Goal: Communication & Community: Answer question/provide support

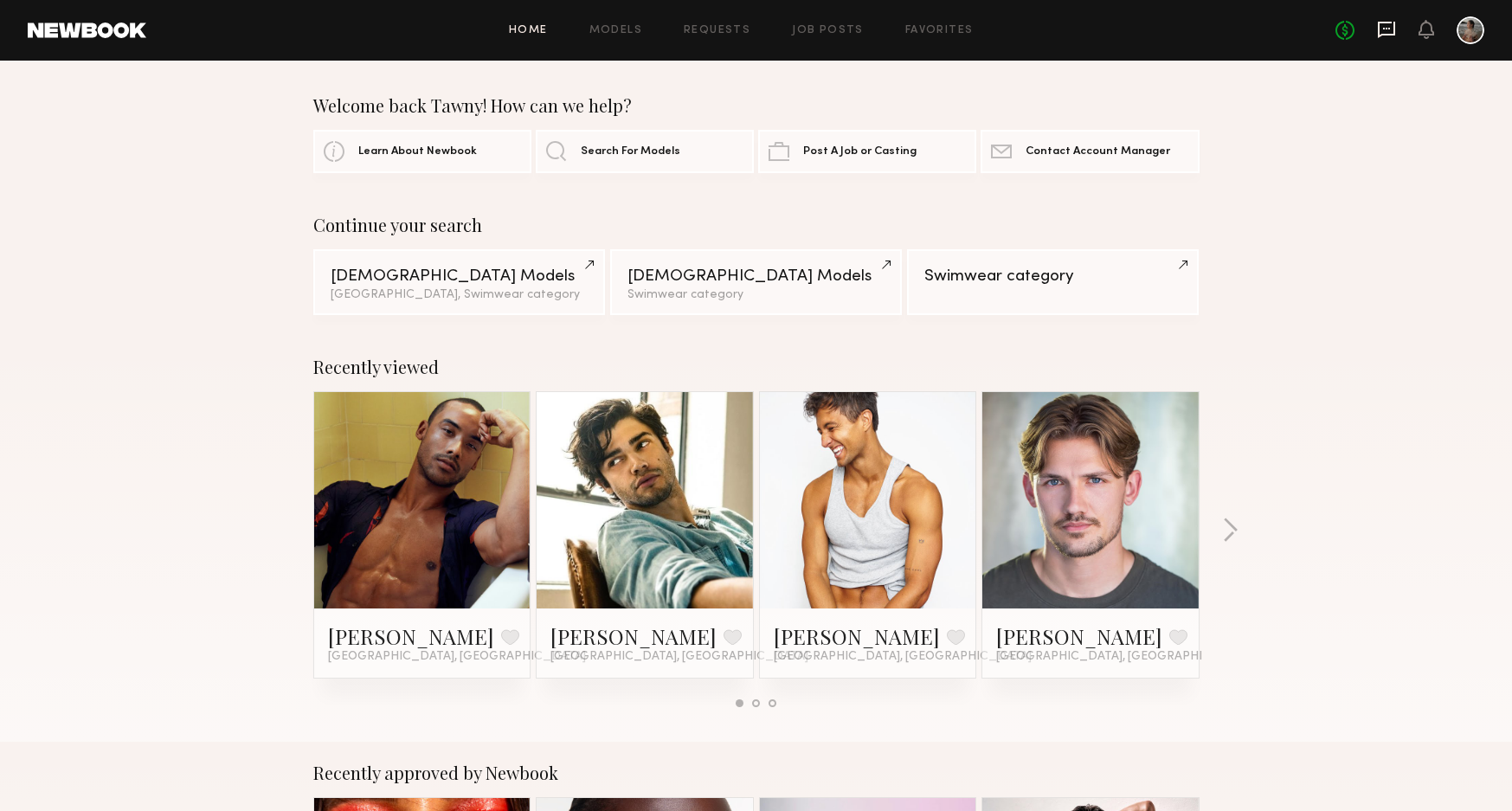
click at [1387, 32] on icon at bounding box center [1386, 30] width 19 height 19
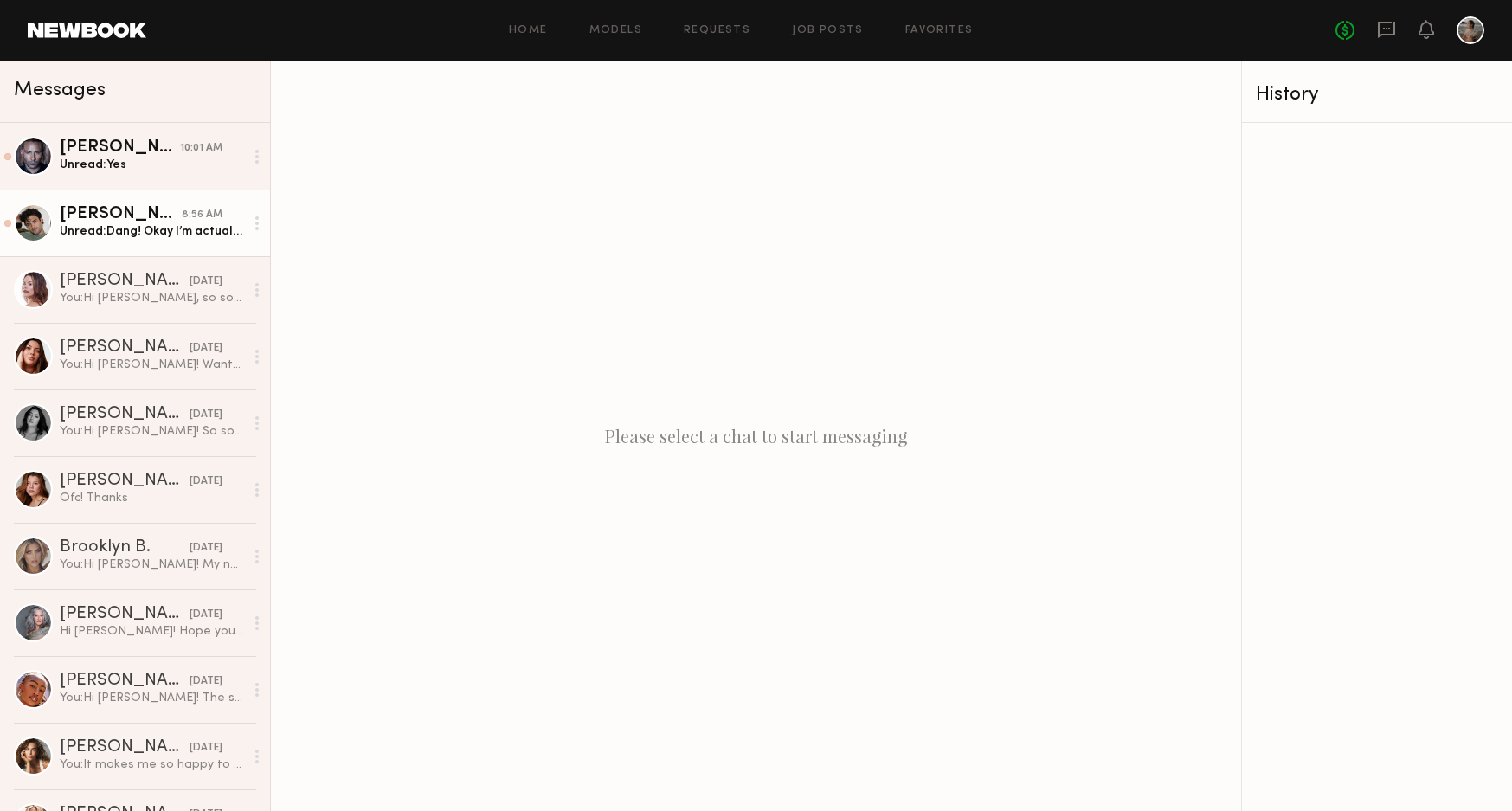
click at [209, 208] on div "8:56 AM" at bounding box center [203, 215] width 41 height 17
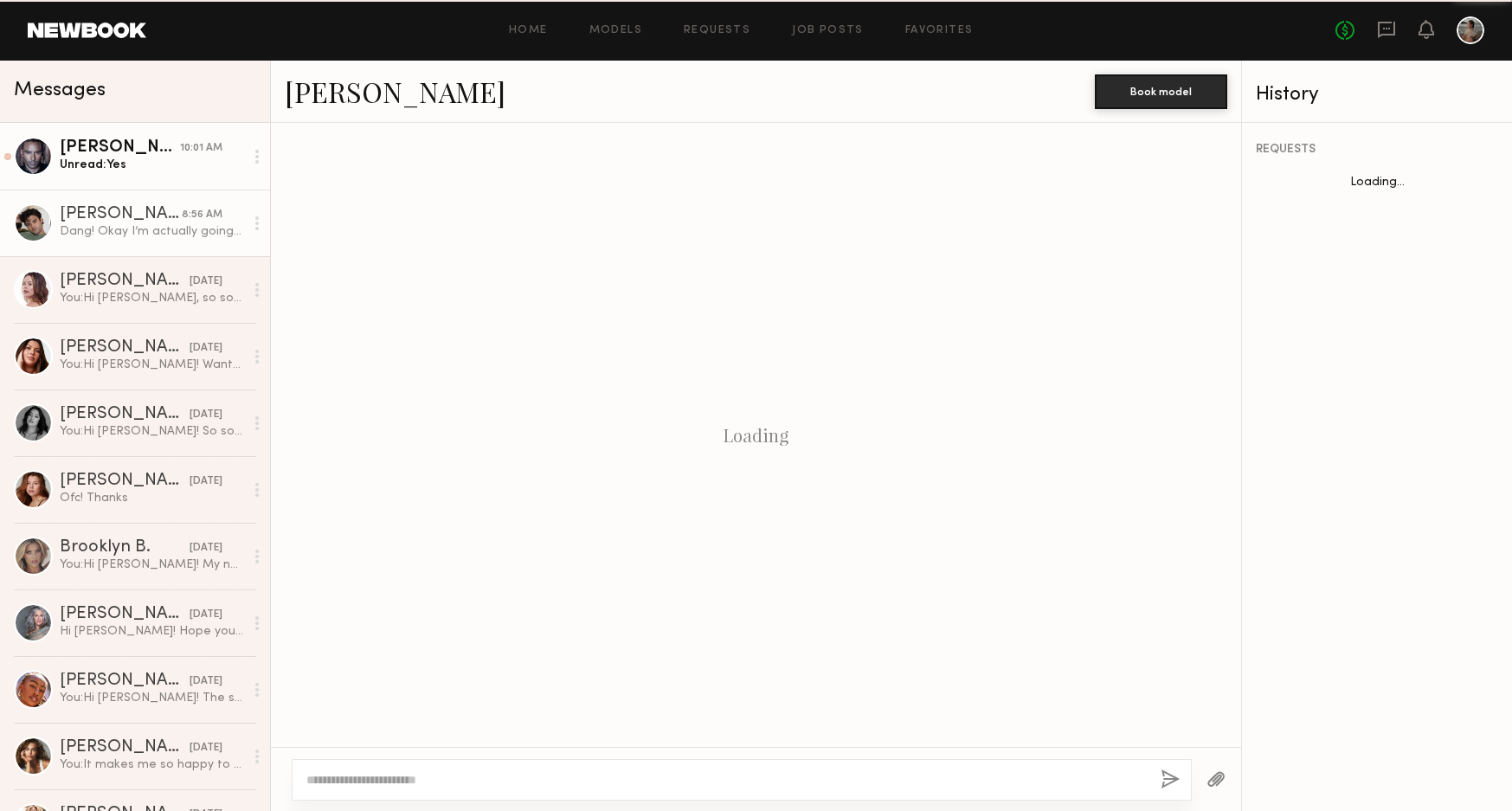
scroll to position [1174, 0]
click at [177, 156] on div "Unread: Yes" at bounding box center [152, 165] width 184 height 17
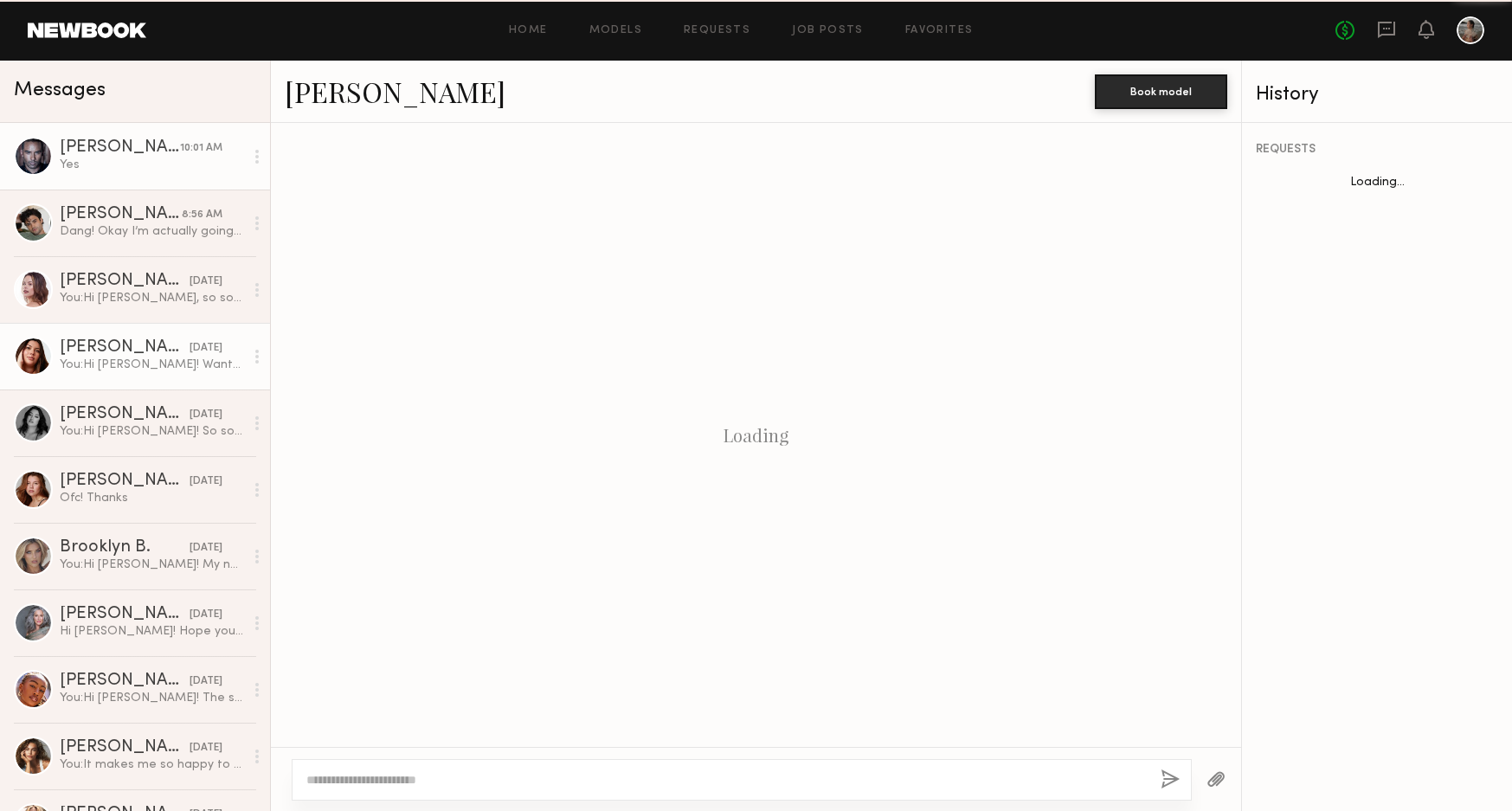
scroll to position [1100, 0]
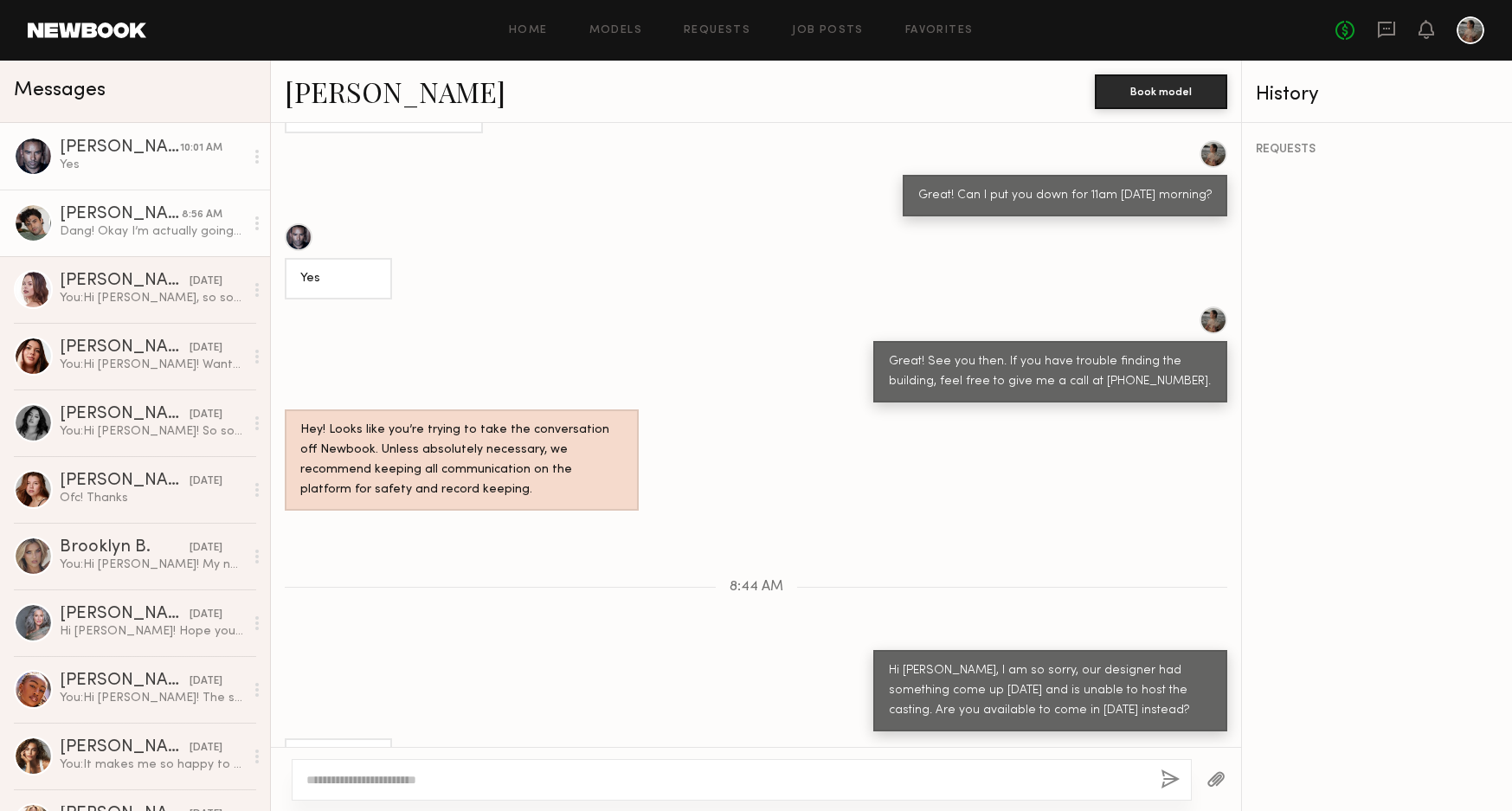
click at [148, 229] on div "Dang! Okay I’m actually going to be out of town next week. I come back the 27" at bounding box center [152, 231] width 184 height 17
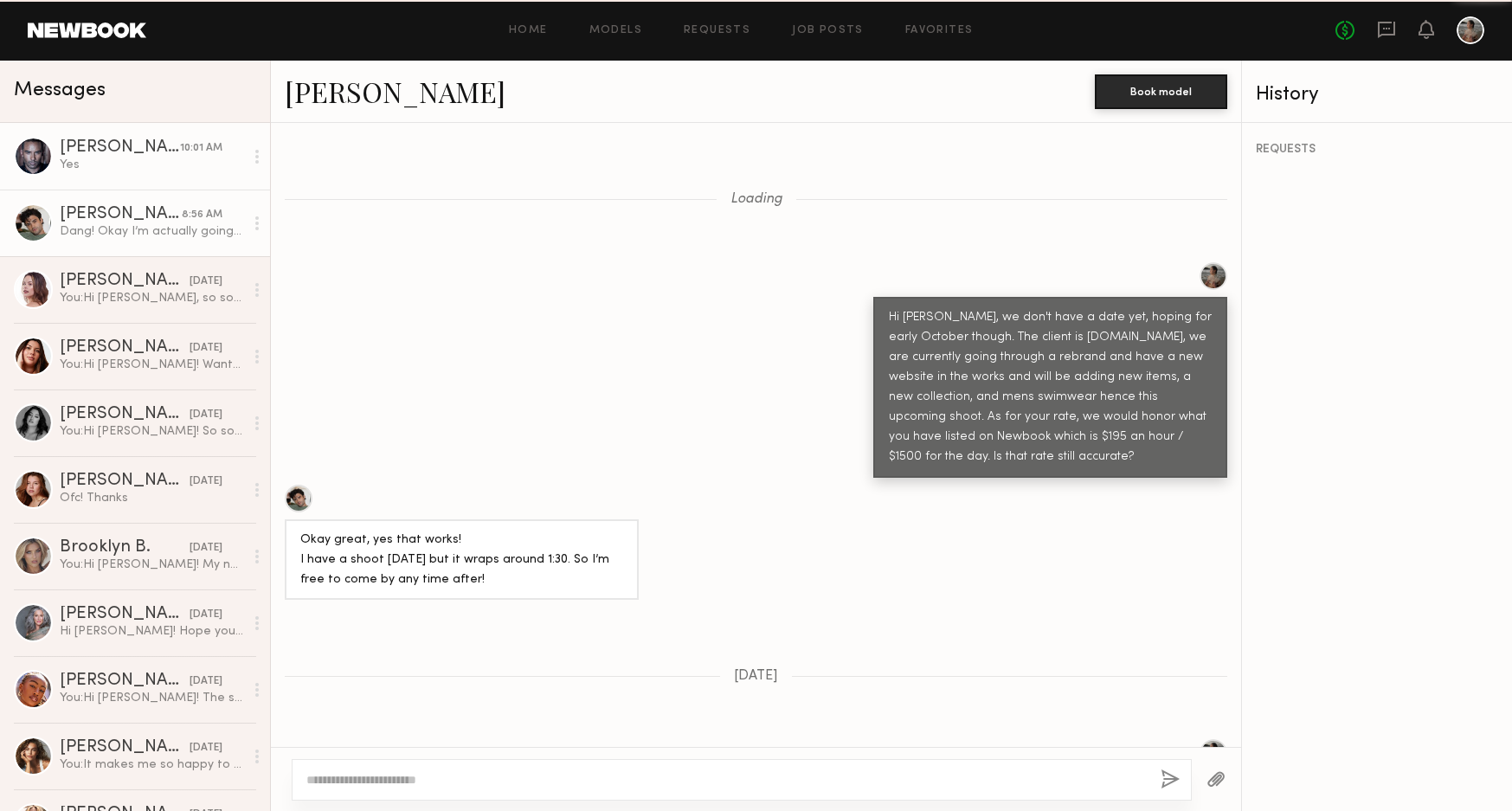
scroll to position [1173, 0]
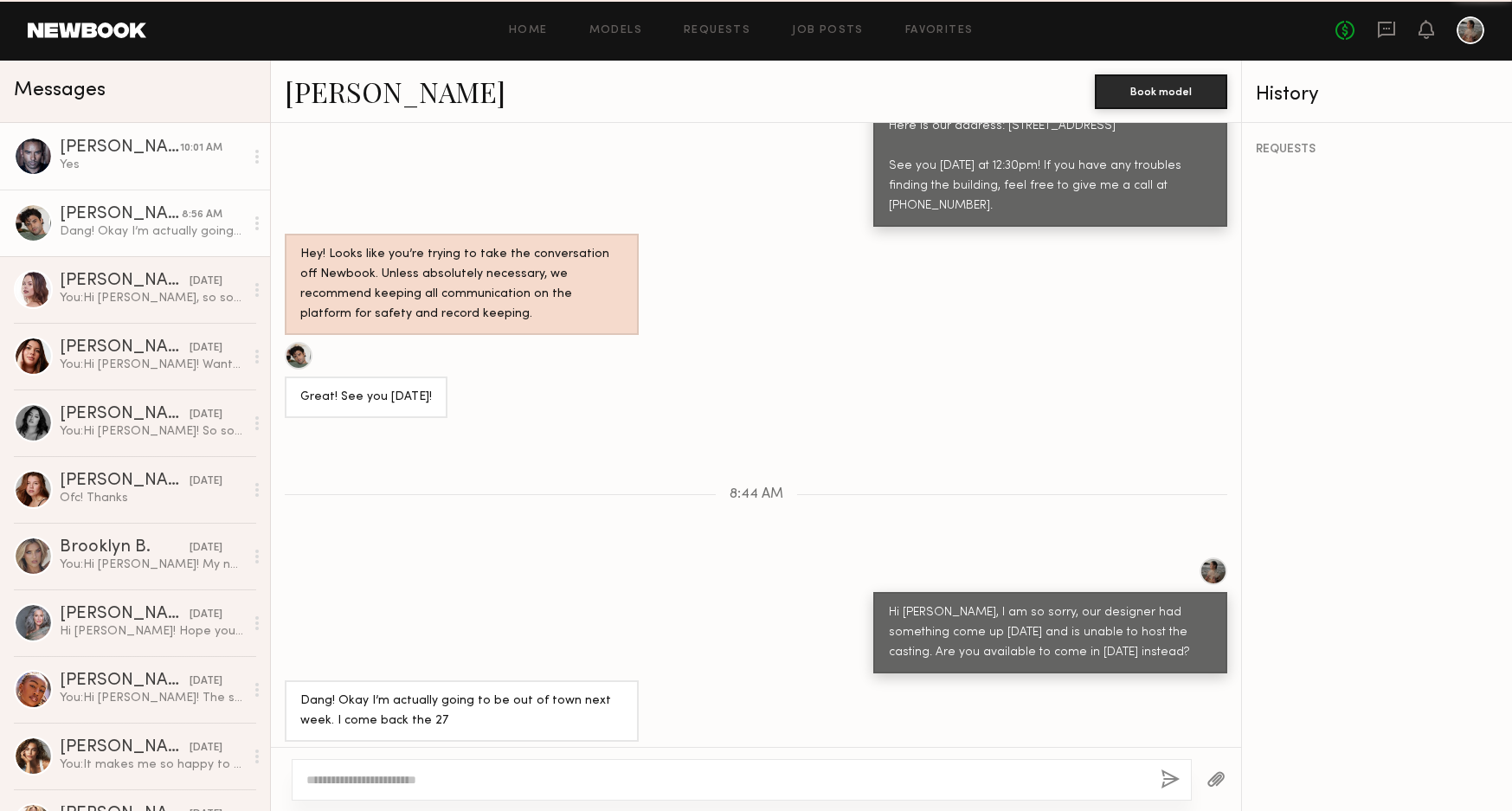
click at [150, 157] on div "Yes" at bounding box center [152, 165] width 184 height 17
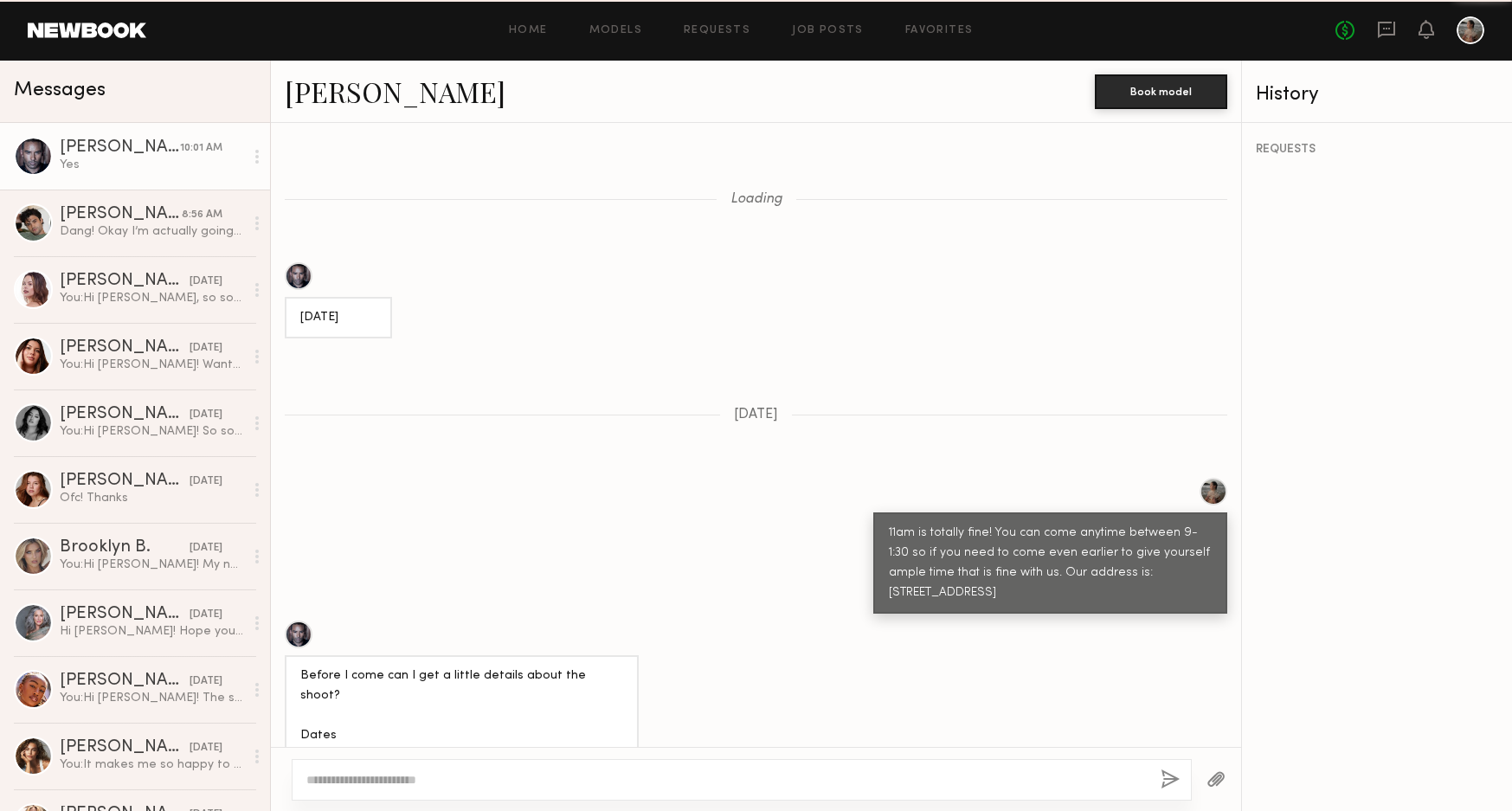
scroll to position [1100, 0]
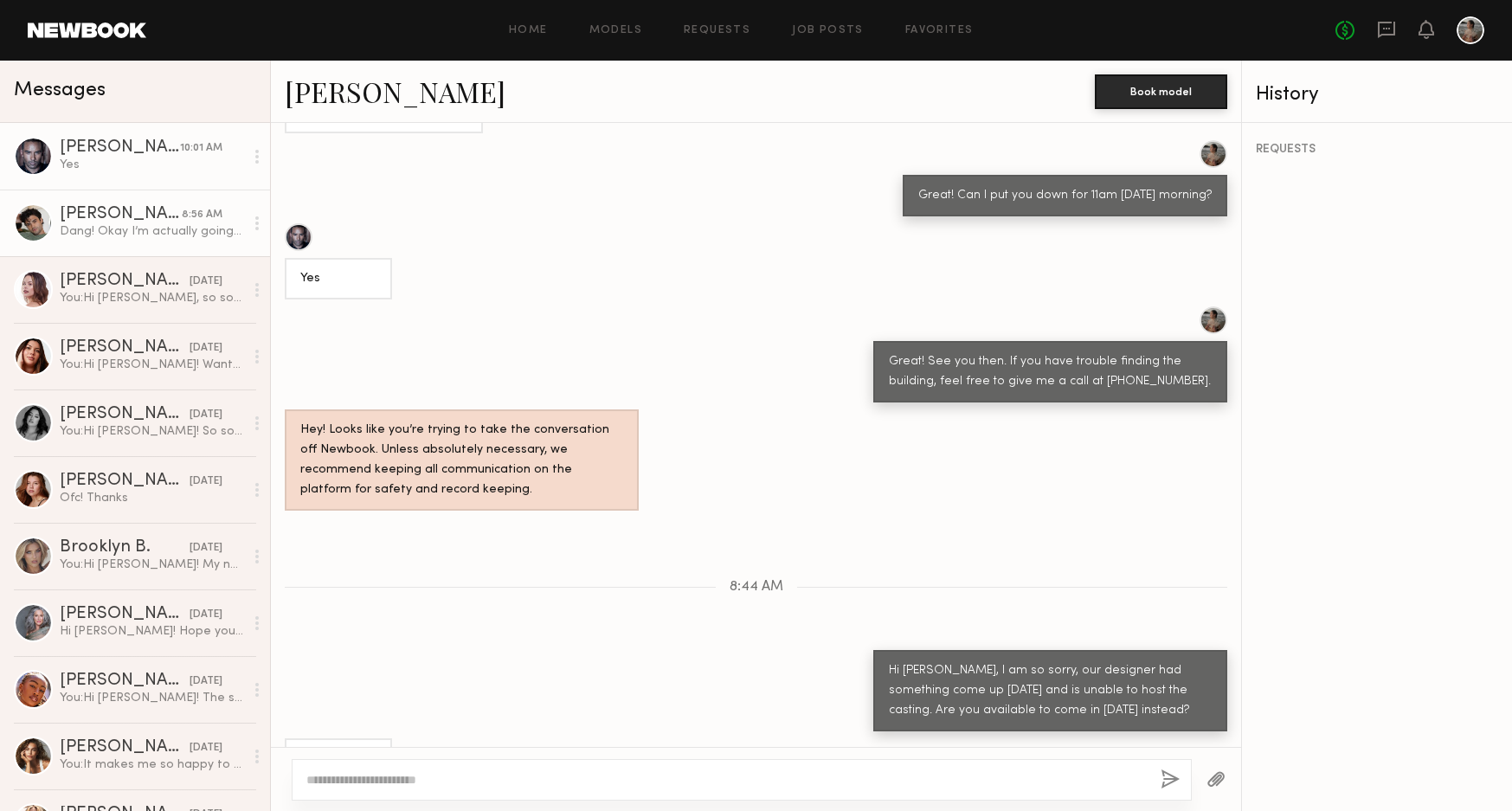
click at [141, 252] on link "Jason K. 8:56 AM Dang! Okay I’m actually going to be out of town next week. I c…" at bounding box center [135, 223] width 270 height 67
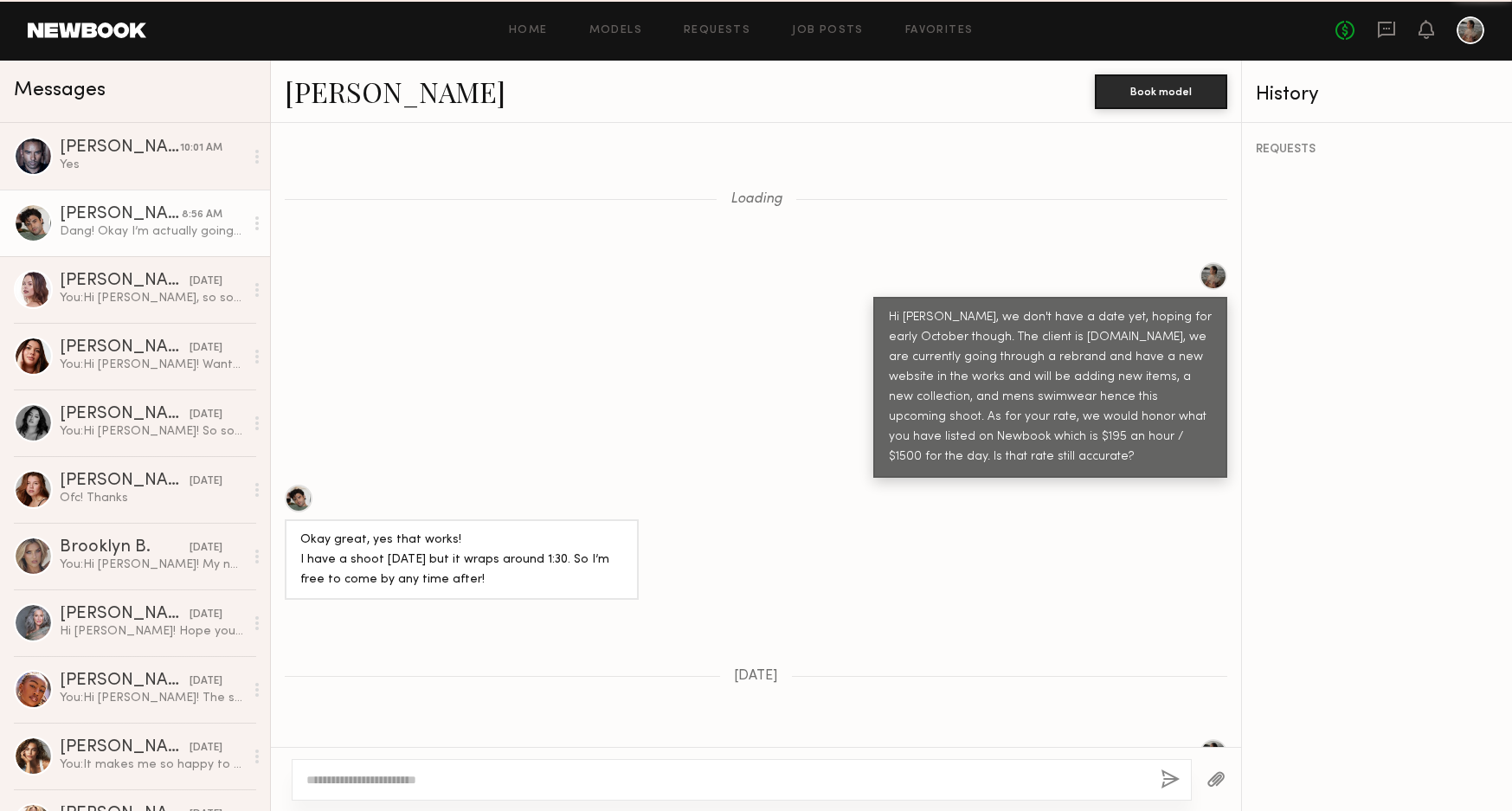
scroll to position [1173, 0]
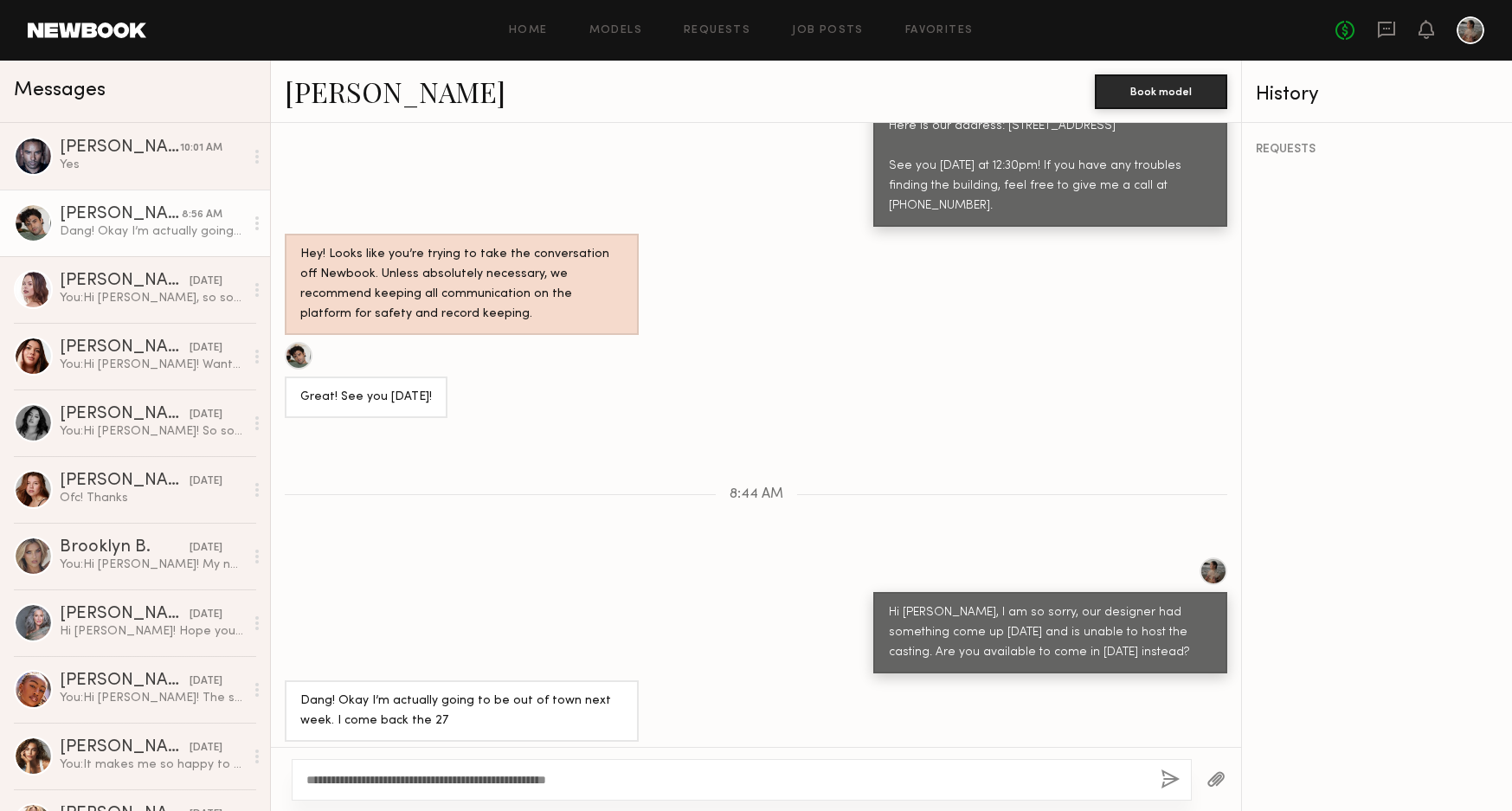
type textarea "**********"
click at [1173, 778] on button "button" at bounding box center [1170, 780] width 19 height 21
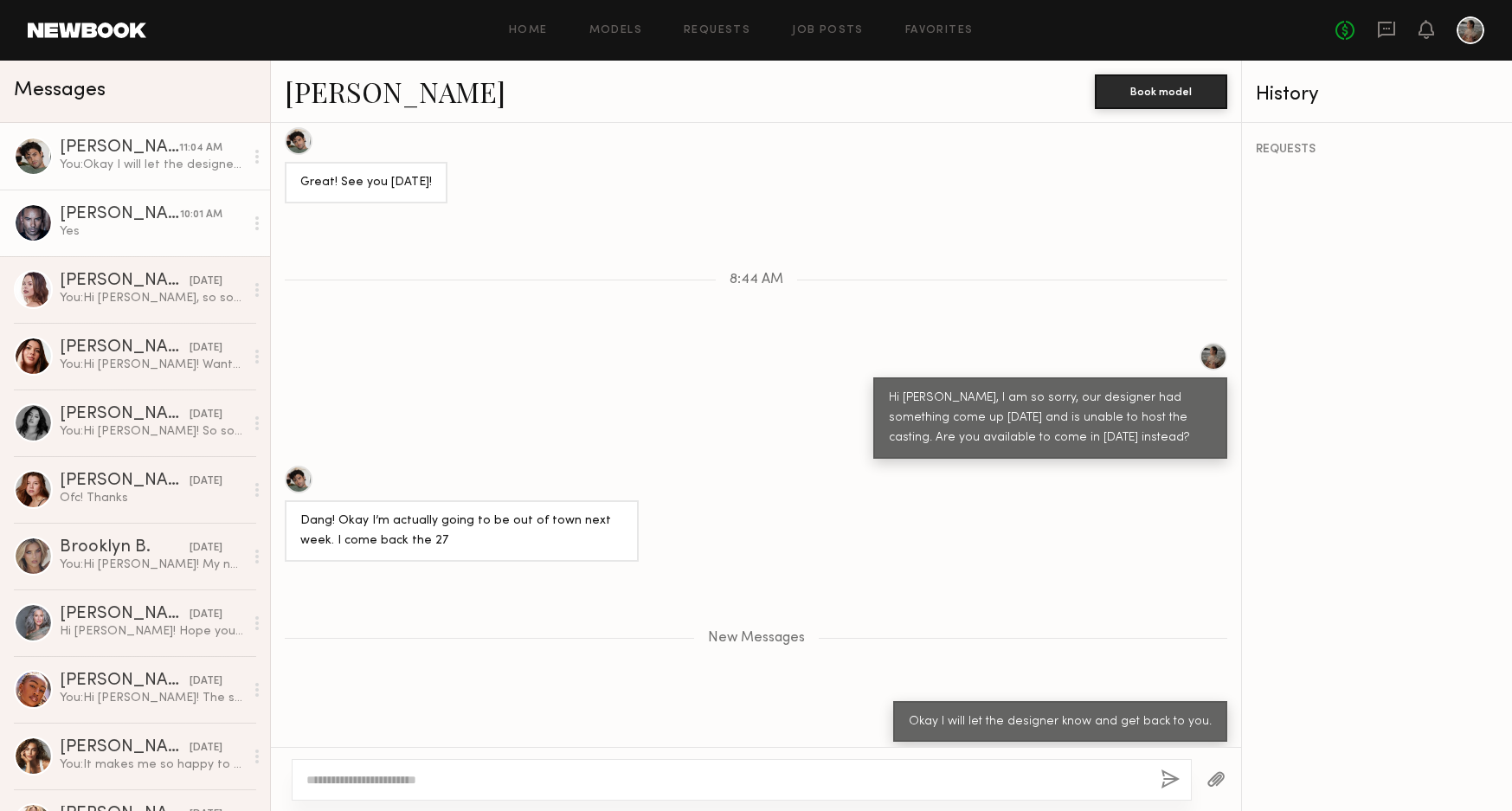
click at [156, 237] on div "Yes" at bounding box center [152, 231] width 184 height 17
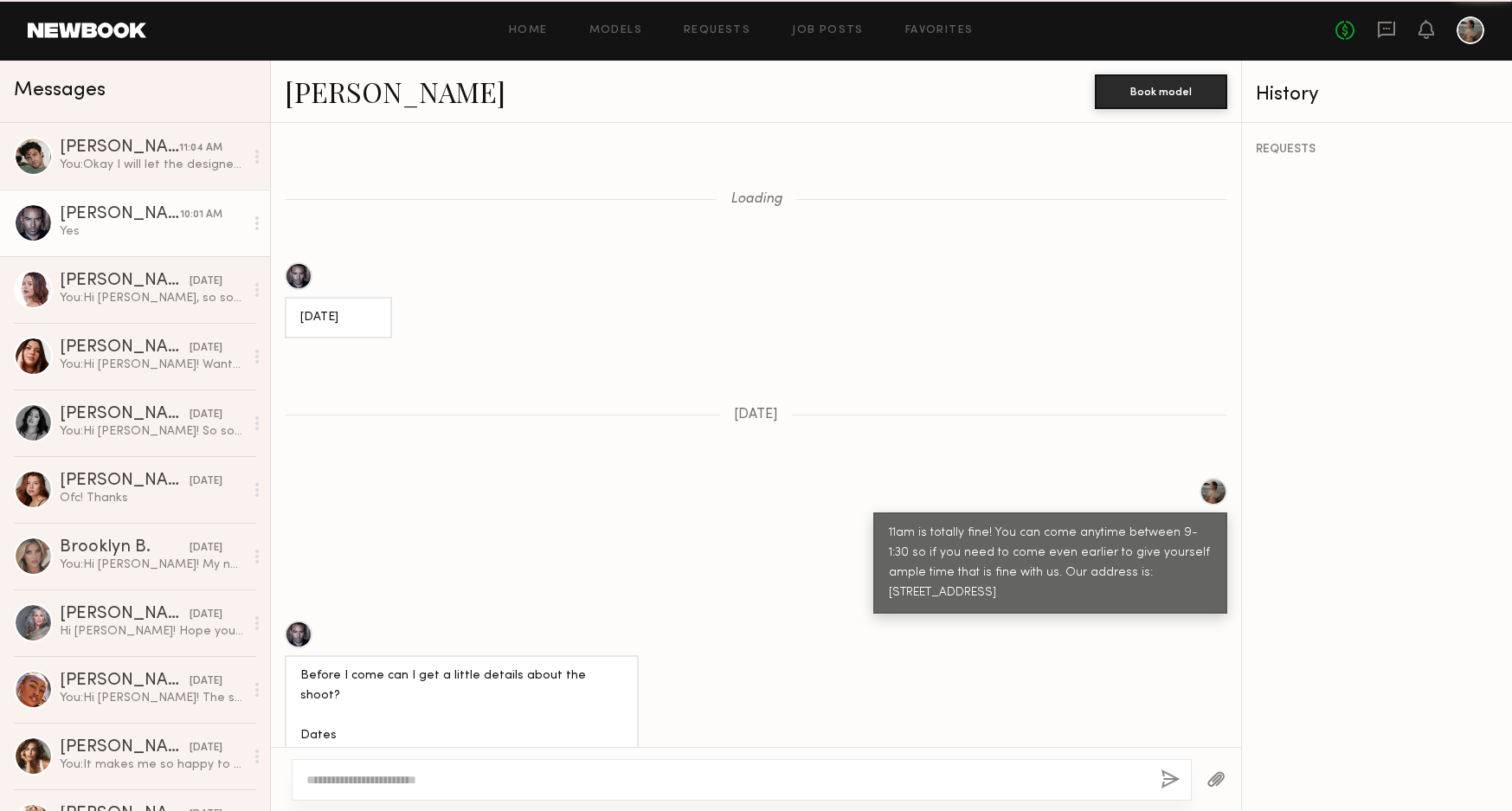
scroll to position [1100, 0]
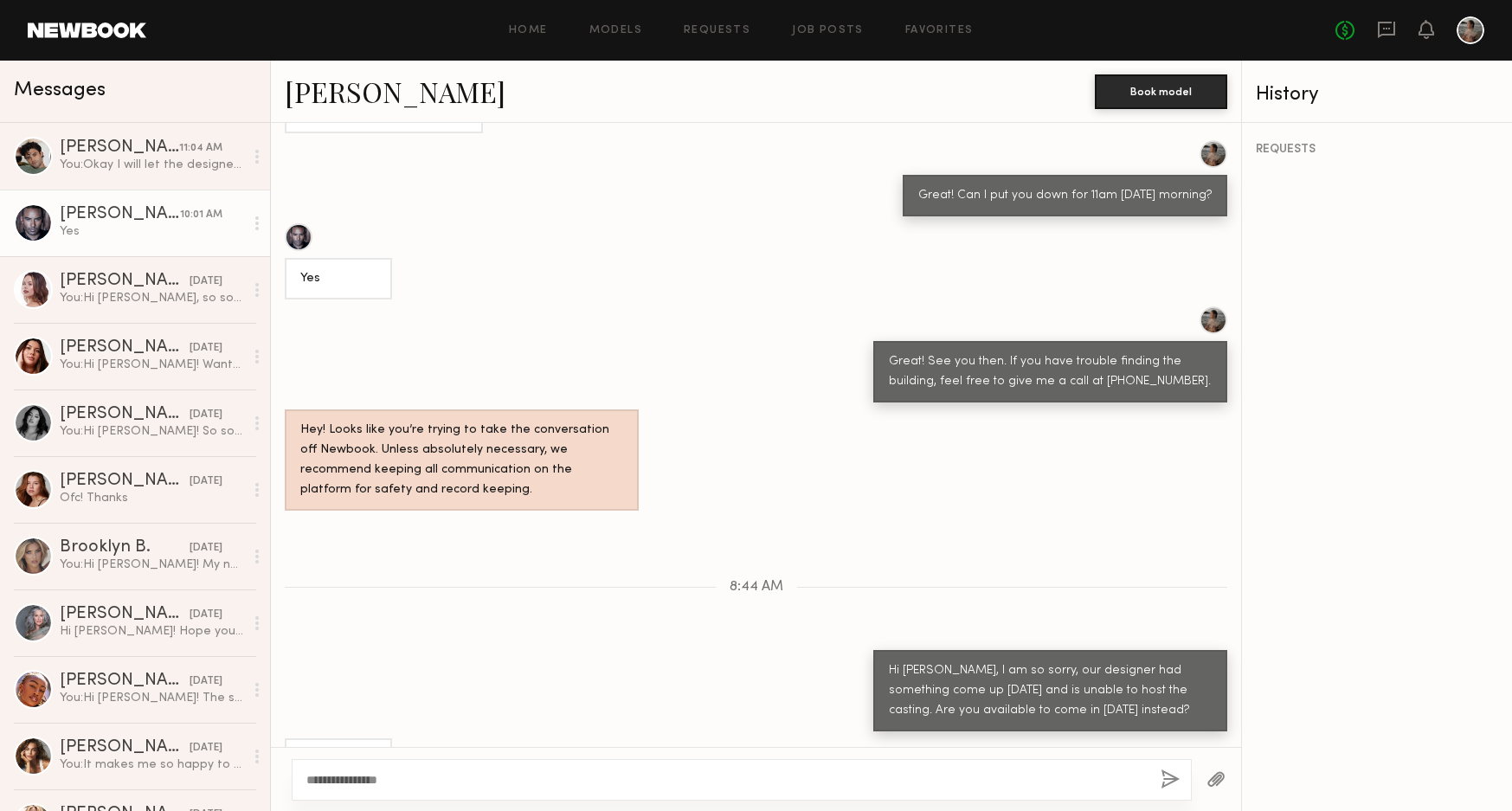
click at [320, 778] on textarea "**********" at bounding box center [726, 780] width 841 height 18
click at [421, 787] on textarea "**********" at bounding box center [726, 780] width 841 height 18
type textarea "**********"
click at [1169, 777] on button "button" at bounding box center [1170, 780] width 19 height 21
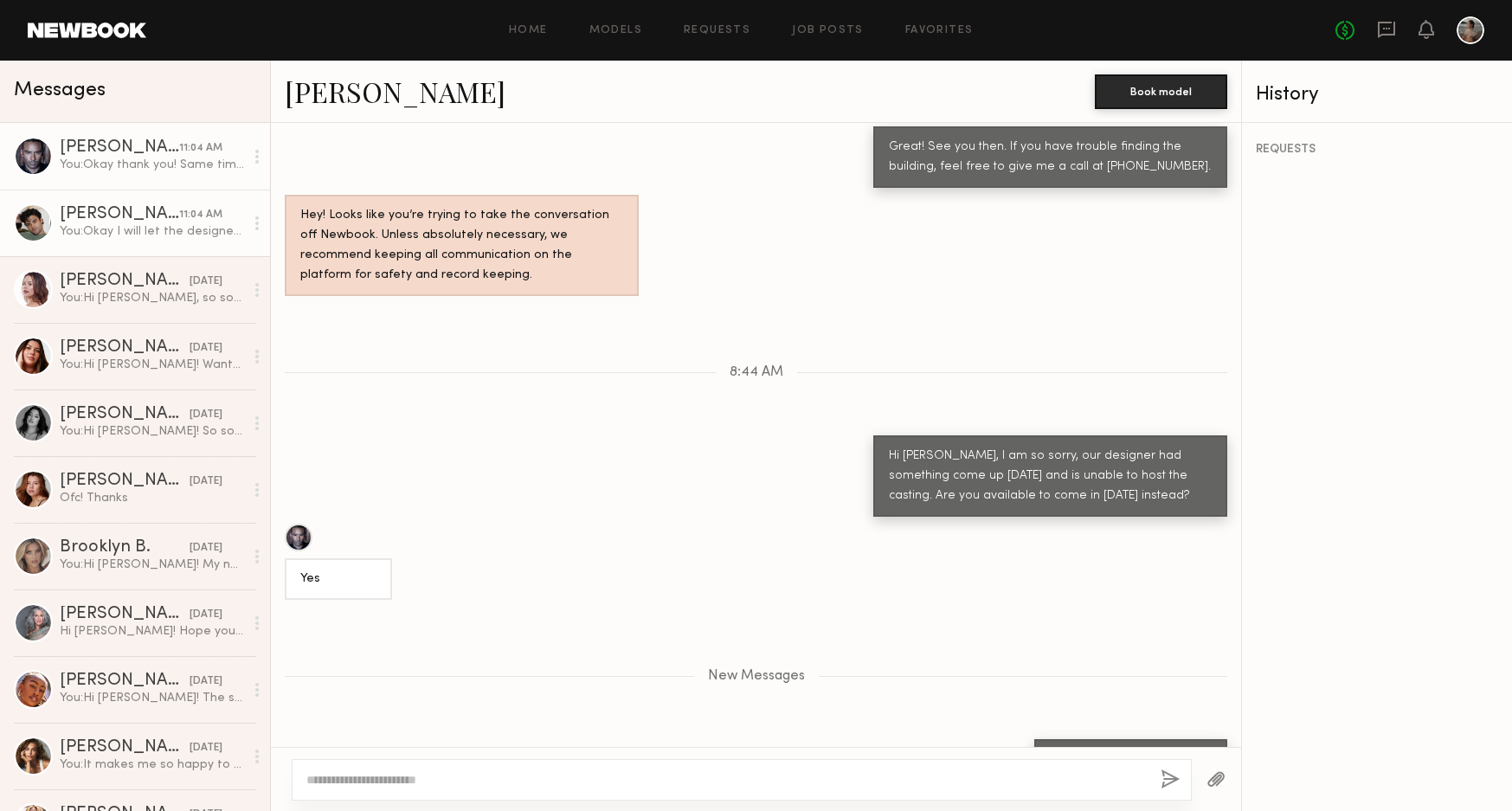
click at [150, 233] on div "You: Okay I will let the designer know and get back to you." at bounding box center [152, 231] width 184 height 17
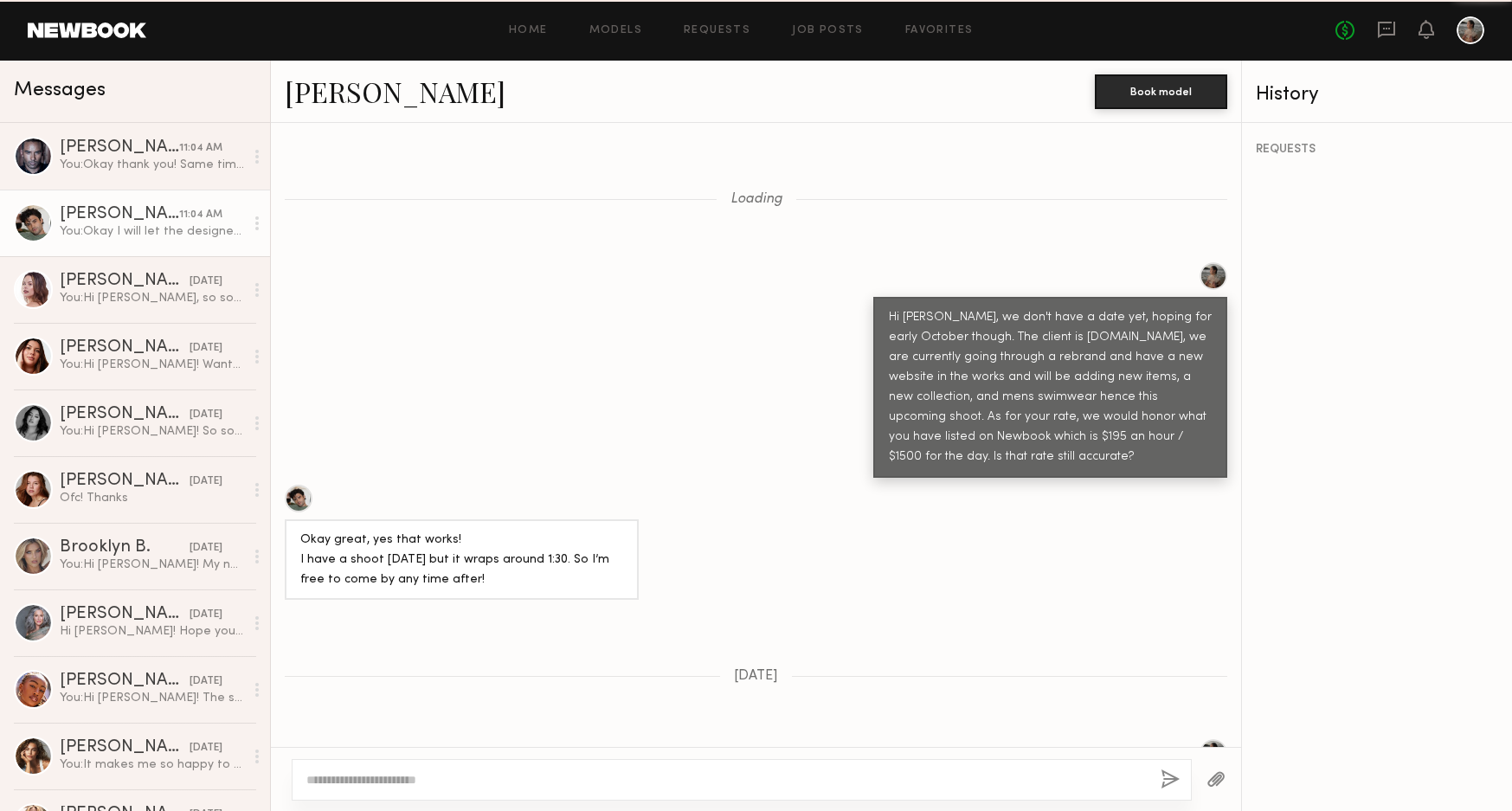
scroll to position [1255, 0]
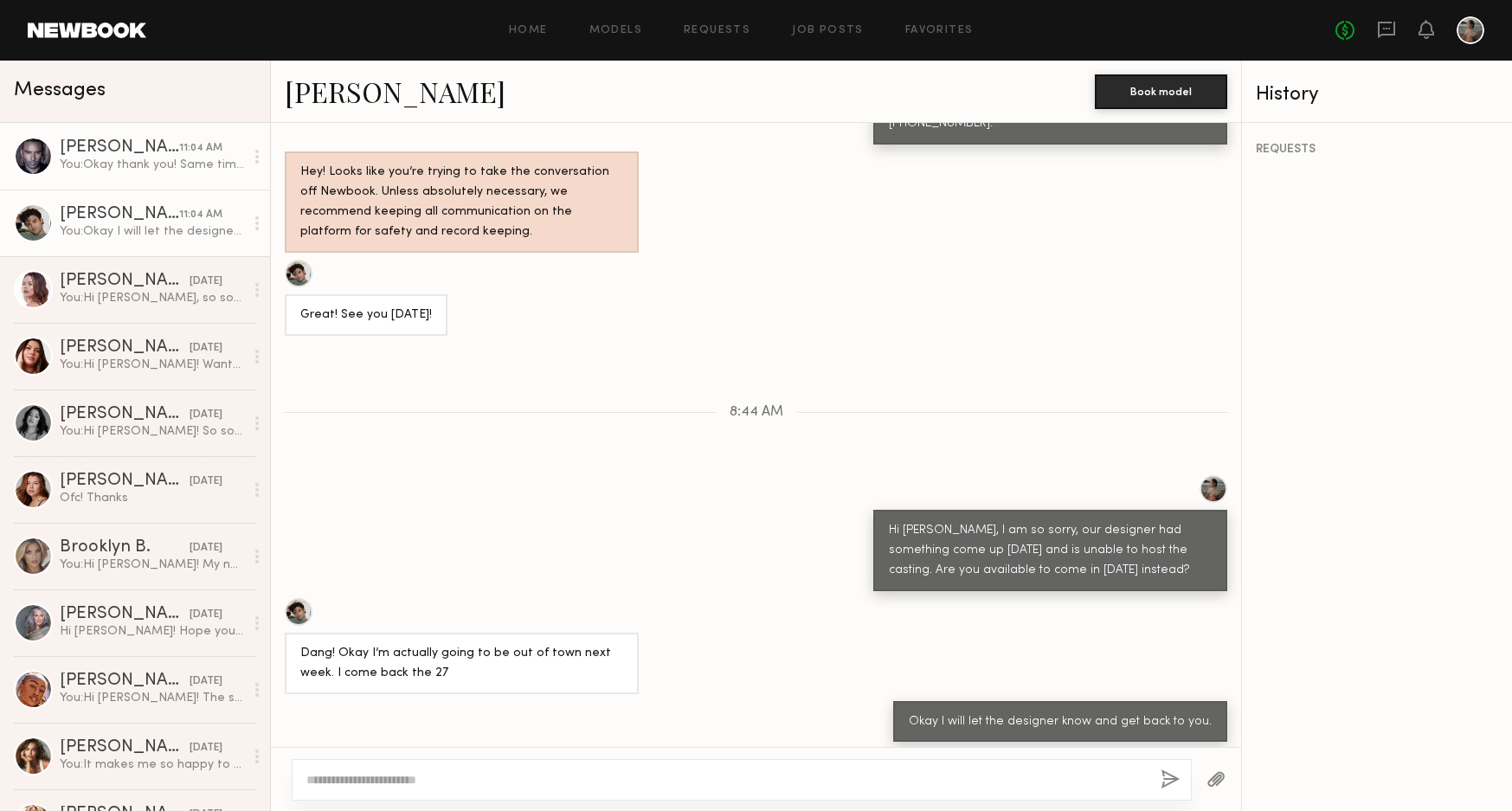
click at [154, 165] on div "You: Okay thank you! Same time?" at bounding box center [152, 165] width 184 height 17
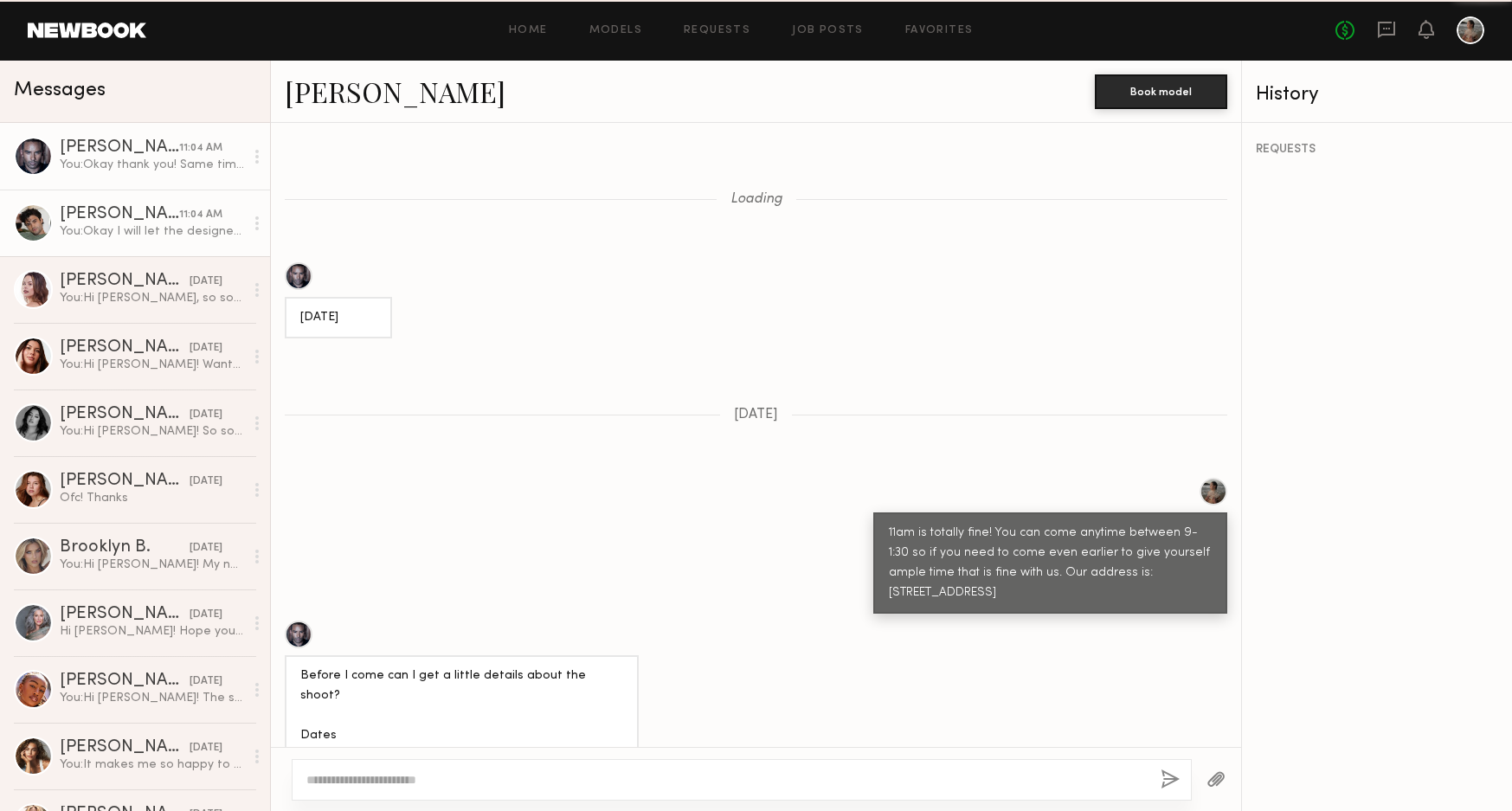
scroll to position [1182, 0]
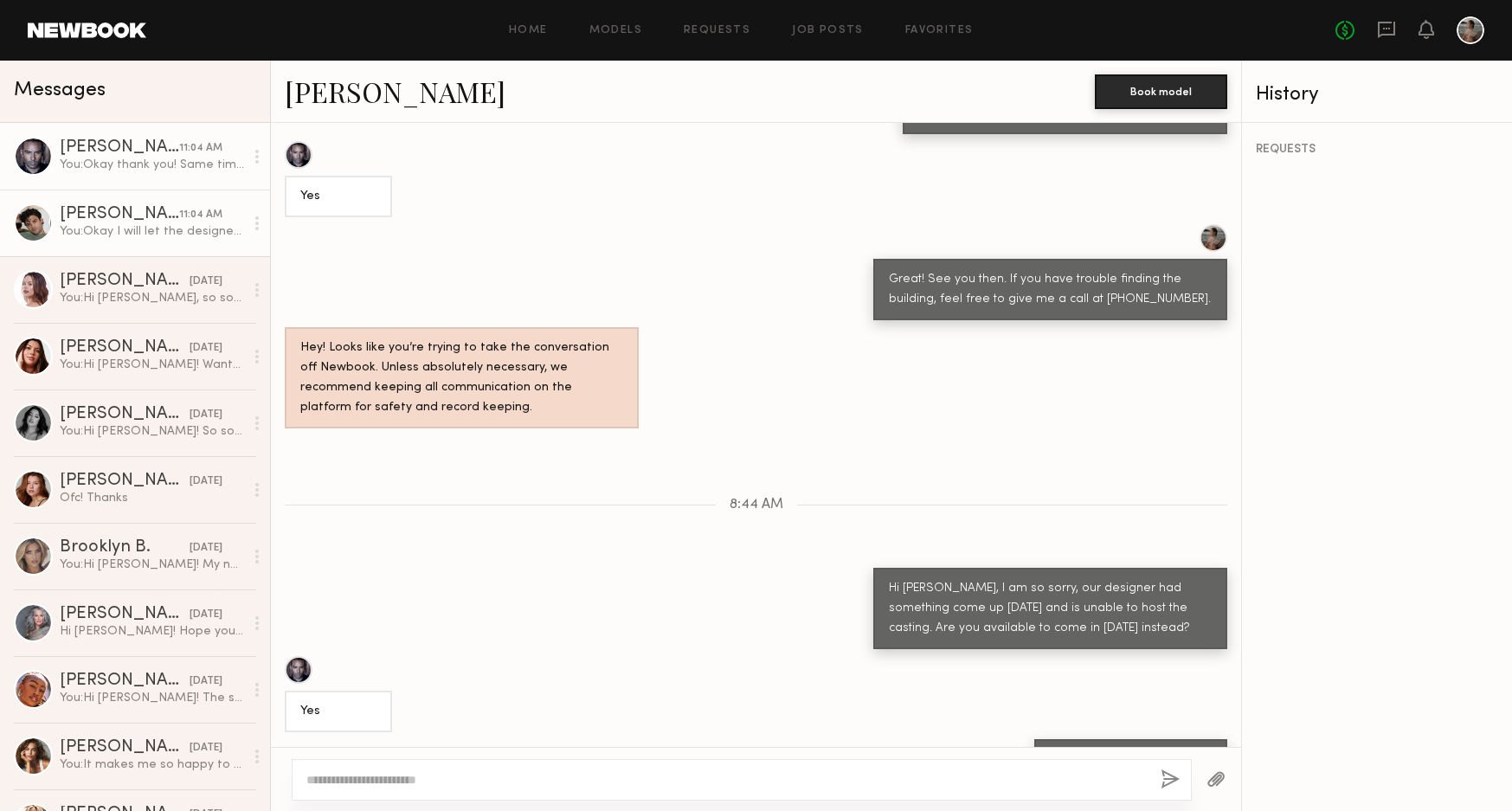
click at [147, 218] on div "[PERSON_NAME]" at bounding box center [119, 215] width 119 height 18
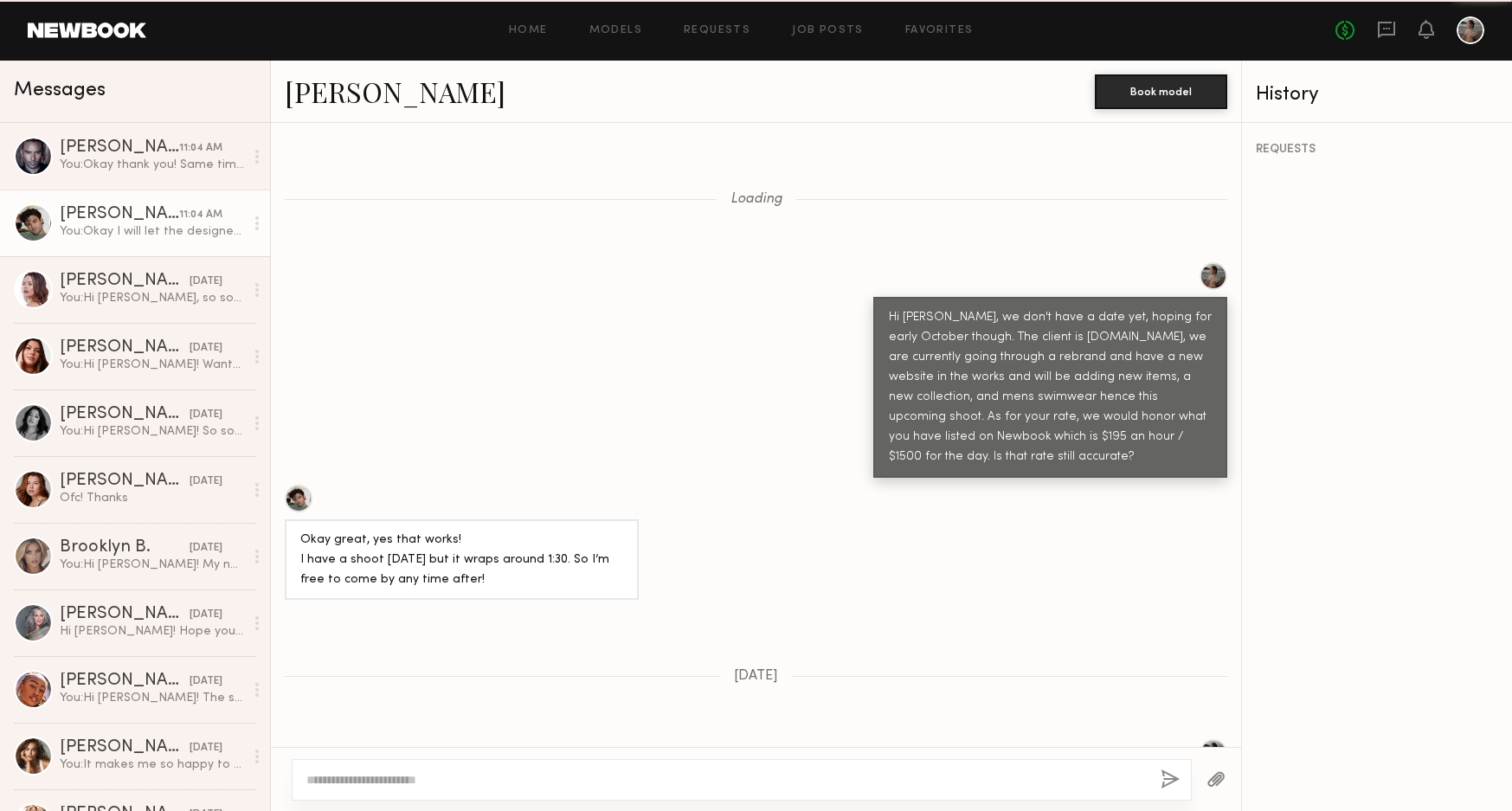
scroll to position [1255, 0]
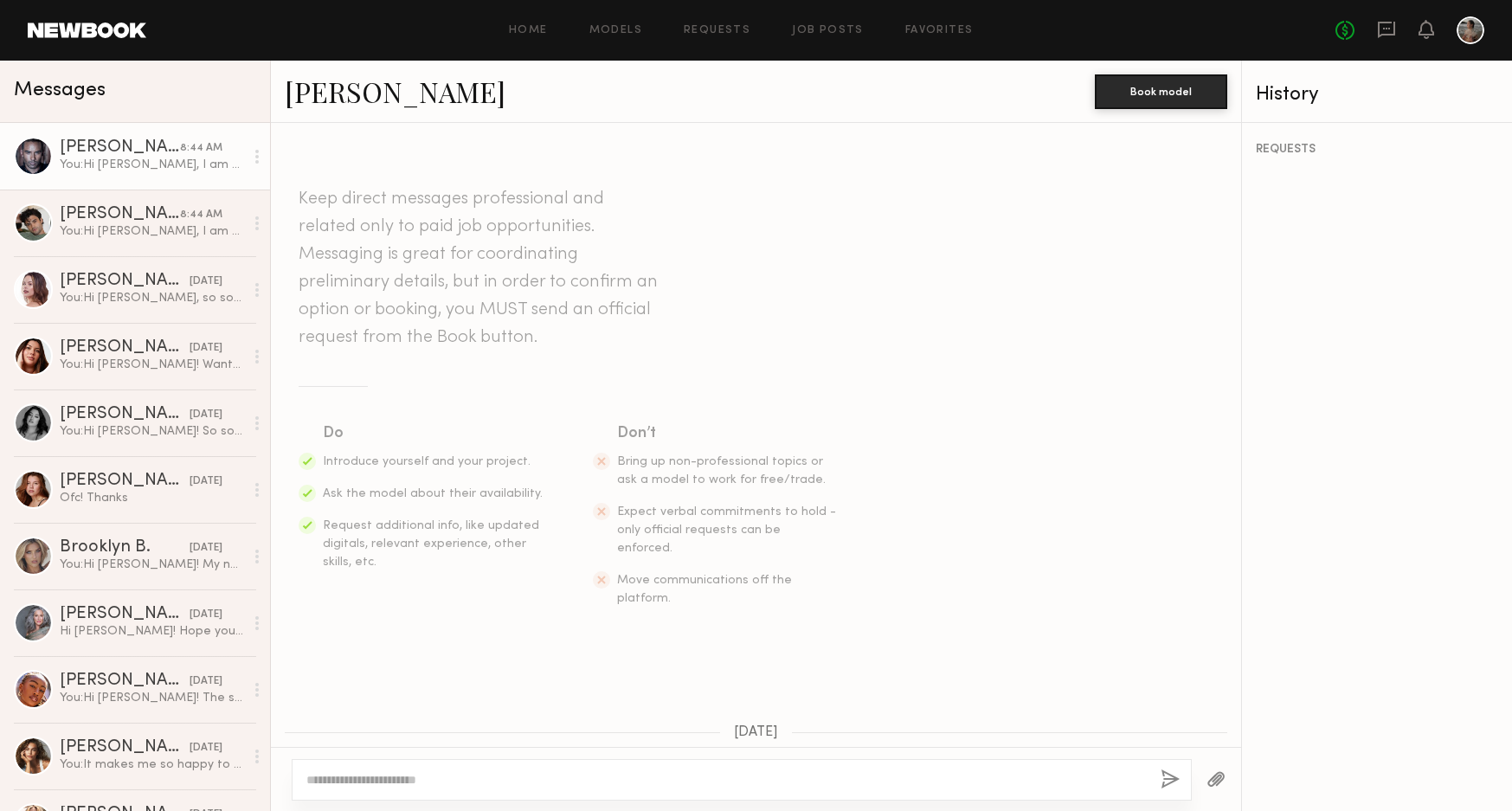
scroll to position [2316, 0]
